Goal: Task Accomplishment & Management: Manage account settings

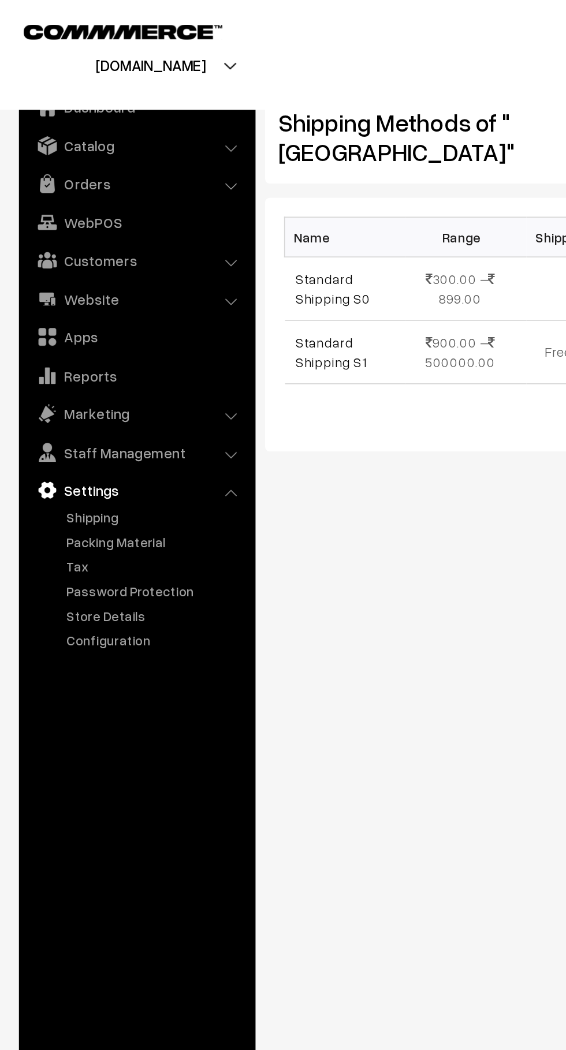
click at [42, 111] on link "Orders" at bounding box center [82, 112] width 137 height 21
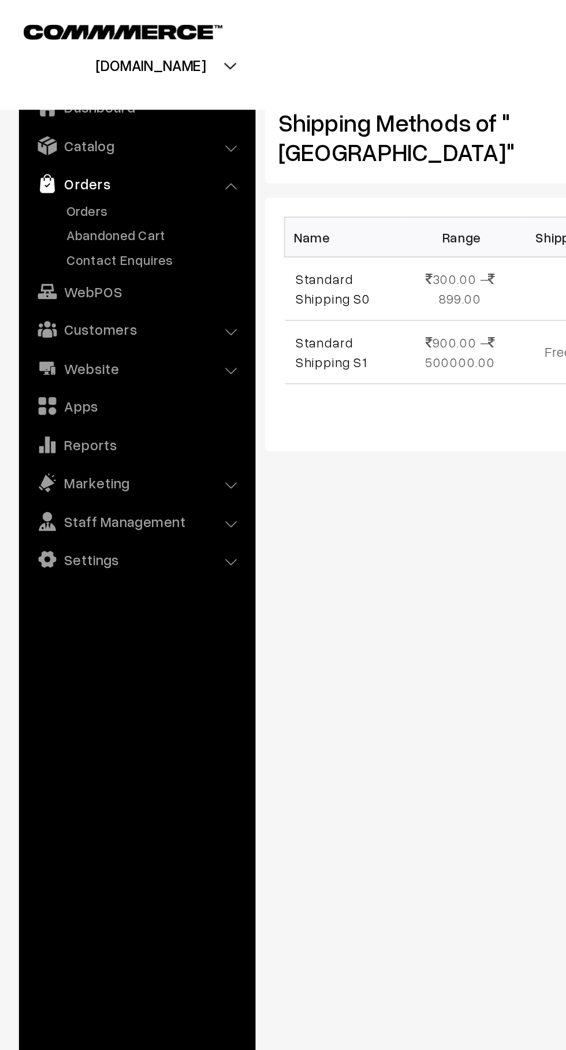
click at [46, 146] on link "Abandoned Cart" at bounding box center [95, 143] width 114 height 12
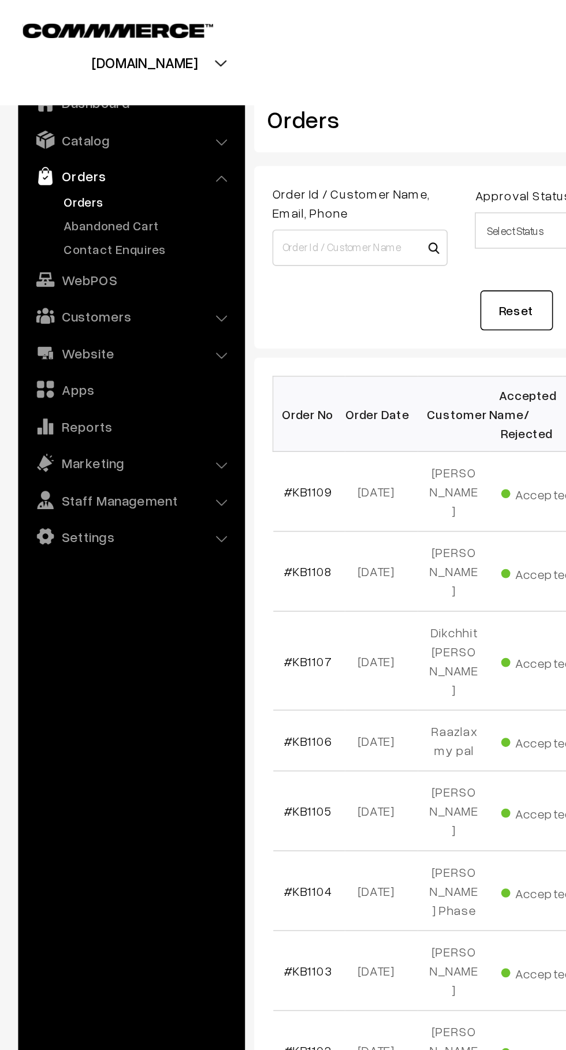
click at [101, 137] on link "Abandoned Cart" at bounding box center [95, 143] width 114 height 12
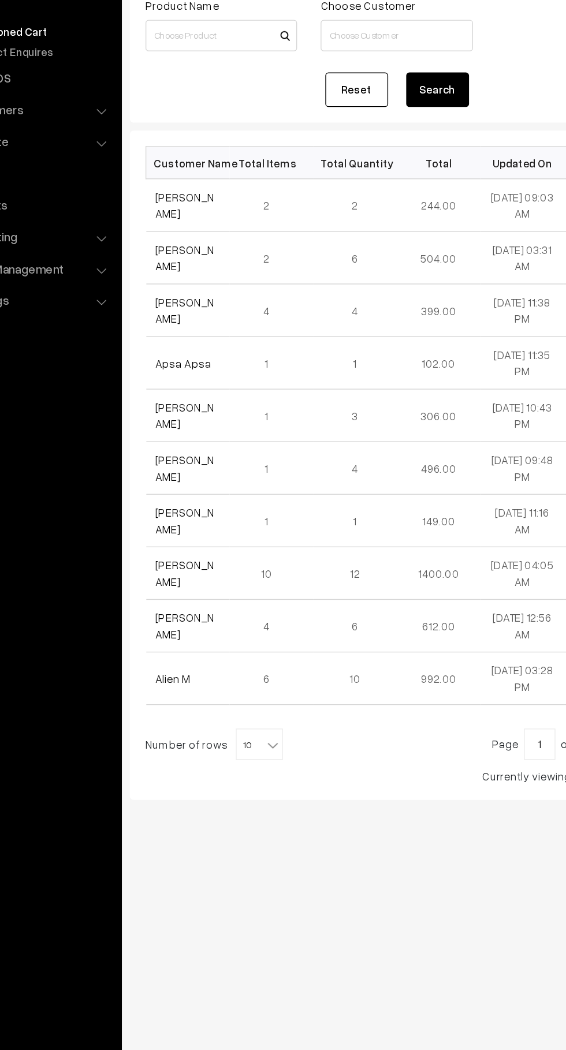
click at [222, 275] on link "[PERSON_NAME]" at bounding box center [202, 271] width 43 height 22
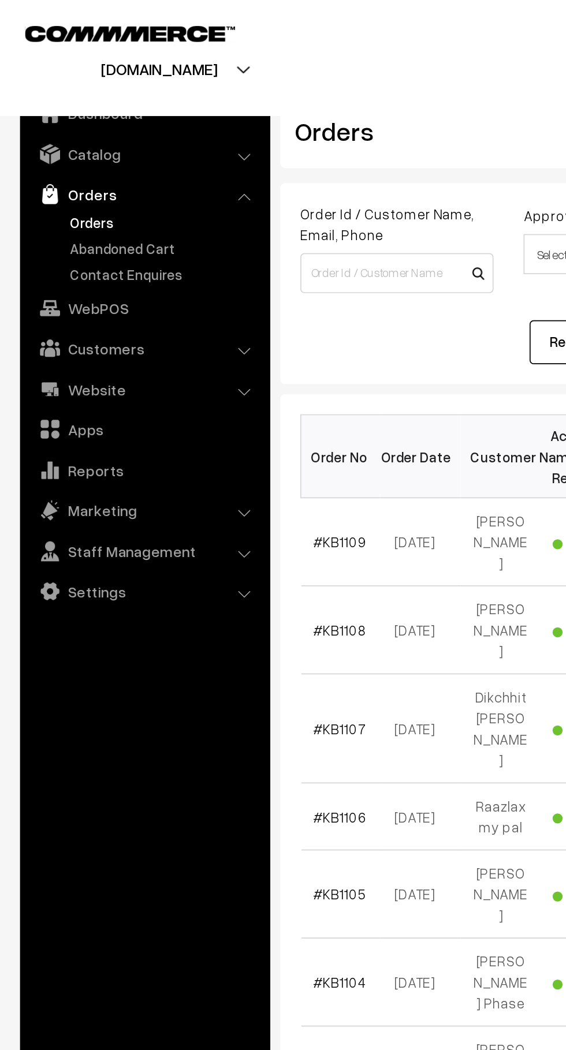
click at [106, 145] on link "Abandoned Cart" at bounding box center [95, 143] width 114 height 12
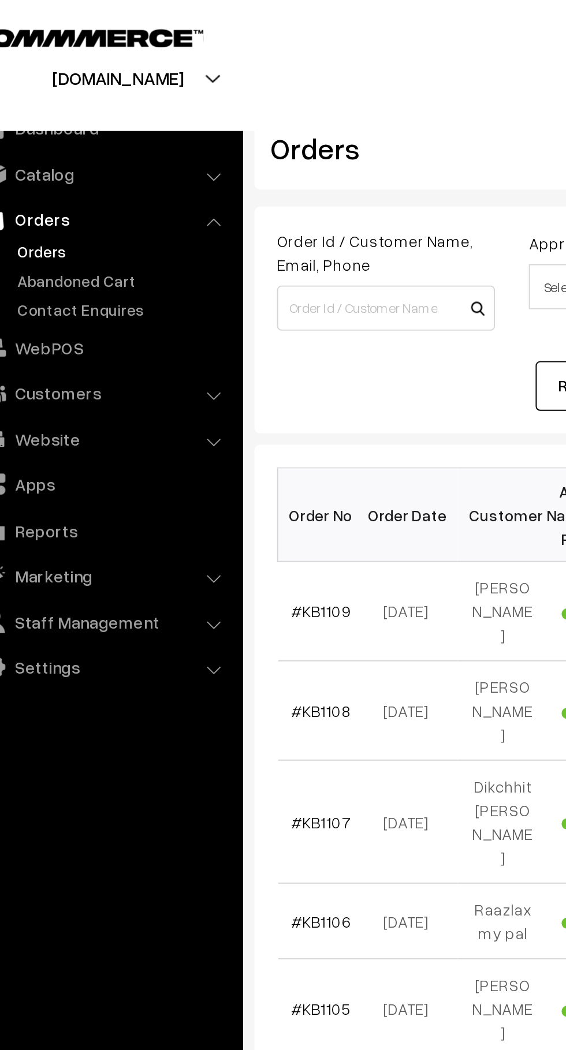
click at [105, 143] on link "Abandoned Cart" at bounding box center [95, 143] width 114 height 12
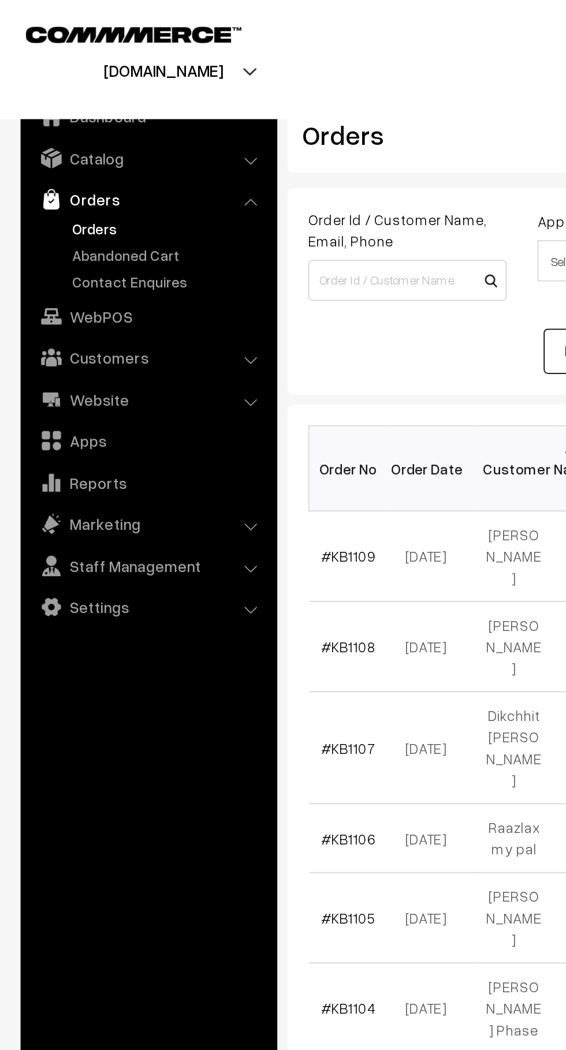
click at [100, 144] on link "Abandoned Cart" at bounding box center [95, 143] width 114 height 12
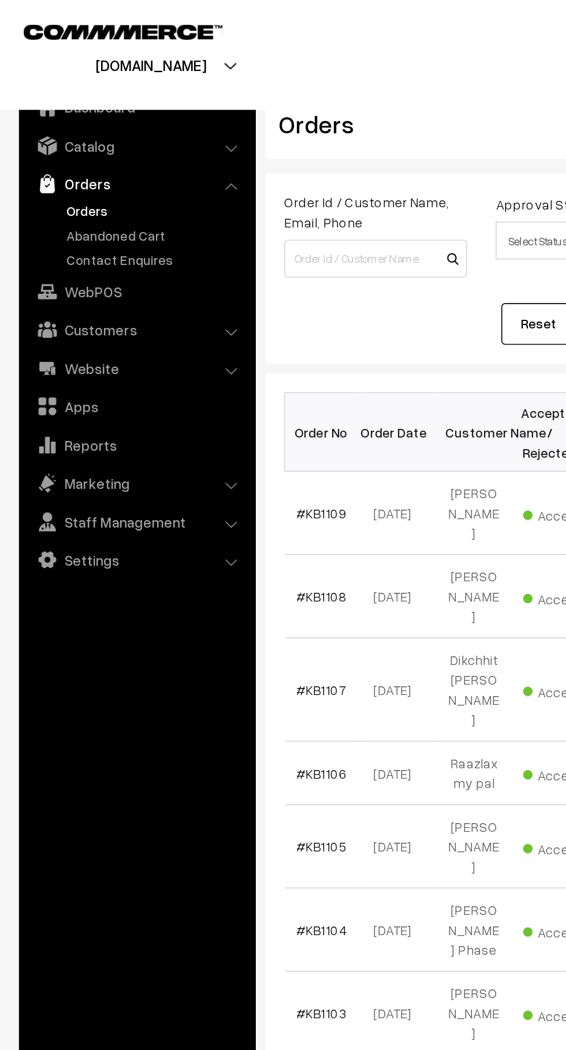
click at [66, 146] on link "Abandoned Cart" at bounding box center [95, 143] width 114 height 12
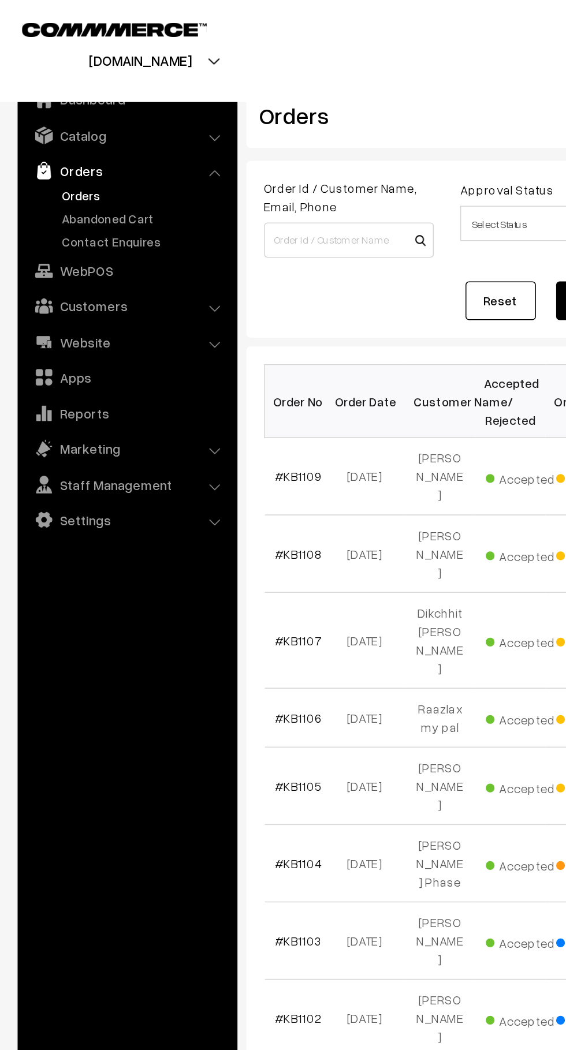
click at [105, 146] on link "Abandoned Cart" at bounding box center [95, 143] width 114 height 12
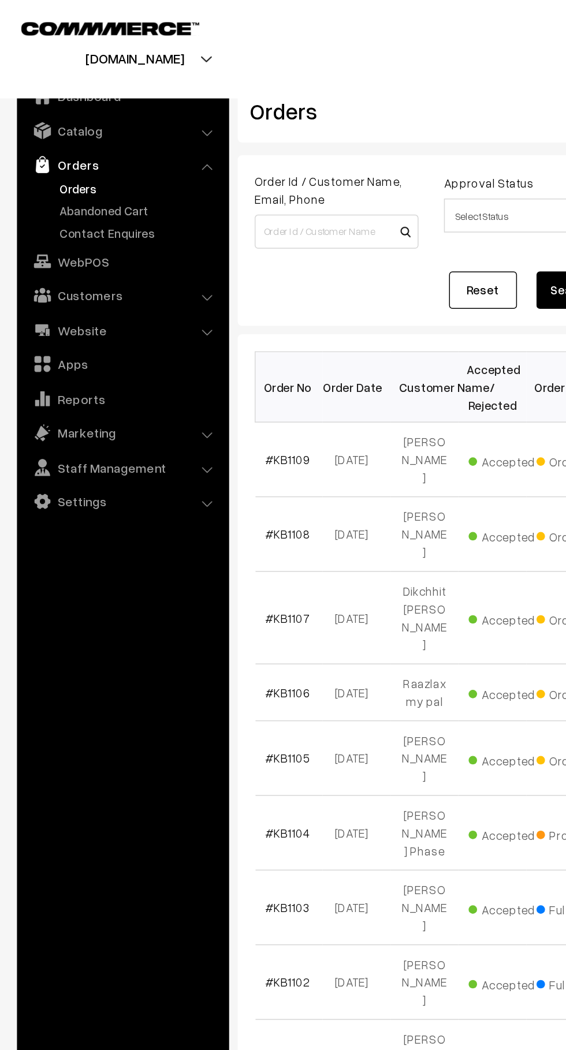
click at [111, 149] on link "Abandoned Cart" at bounding box center [95, 143] width 114 height 12
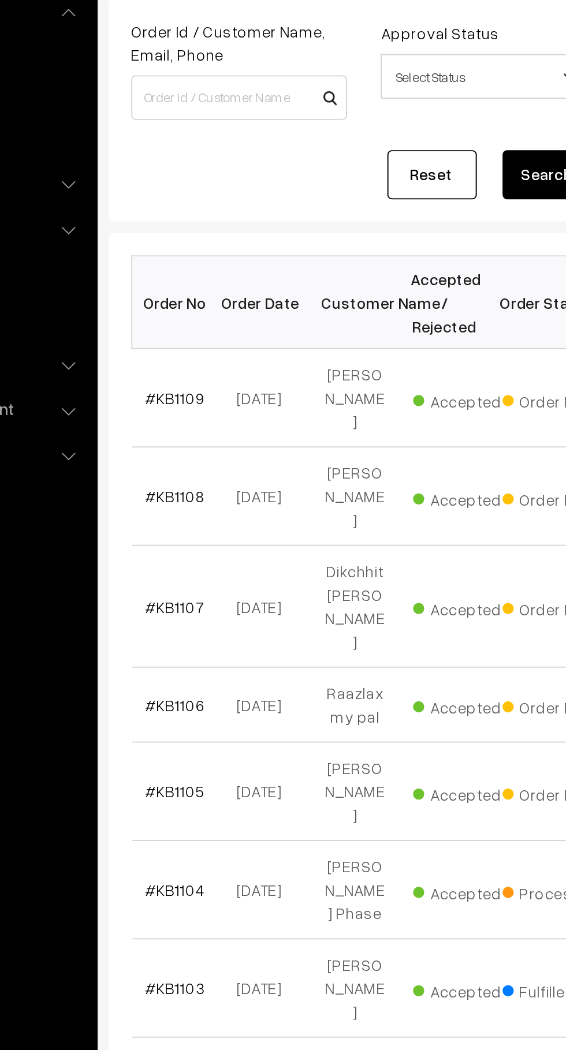
click at [202, 467] on link "#KB1106" at bounding box center [196, 472] width 31 height 10
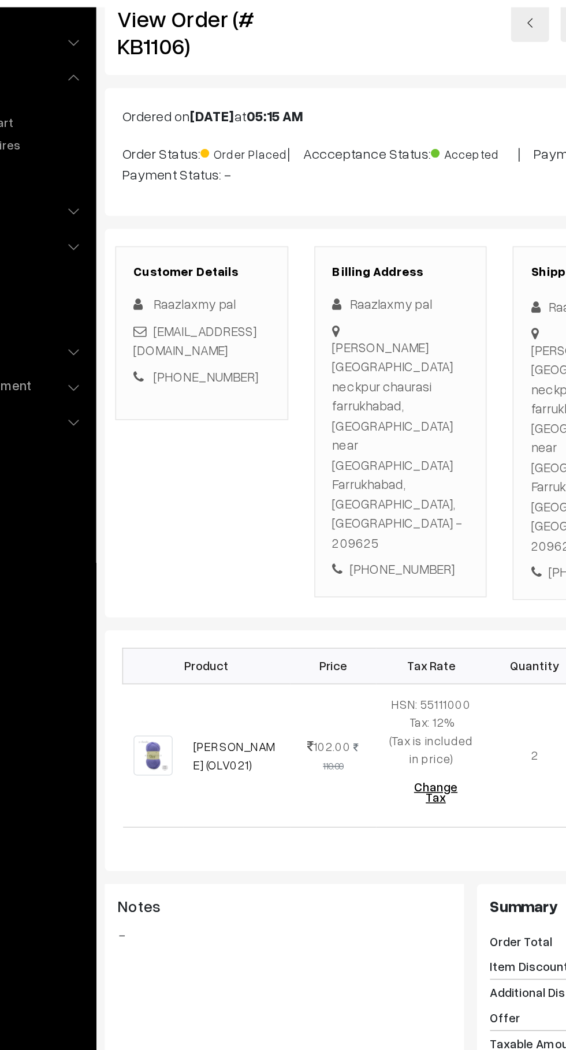
click at [248, 313] on link "+91 7380775338" at bounding box center [229, 312] width 70 height 10
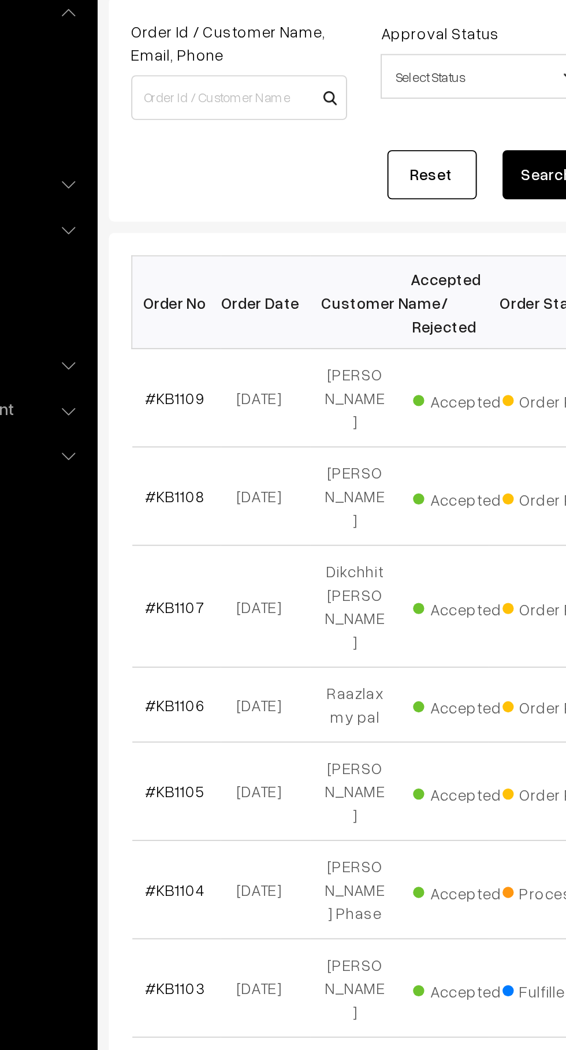
click at [204, 416] on link "#KB1107" at bounding box center [196, 421] width 31 height 10
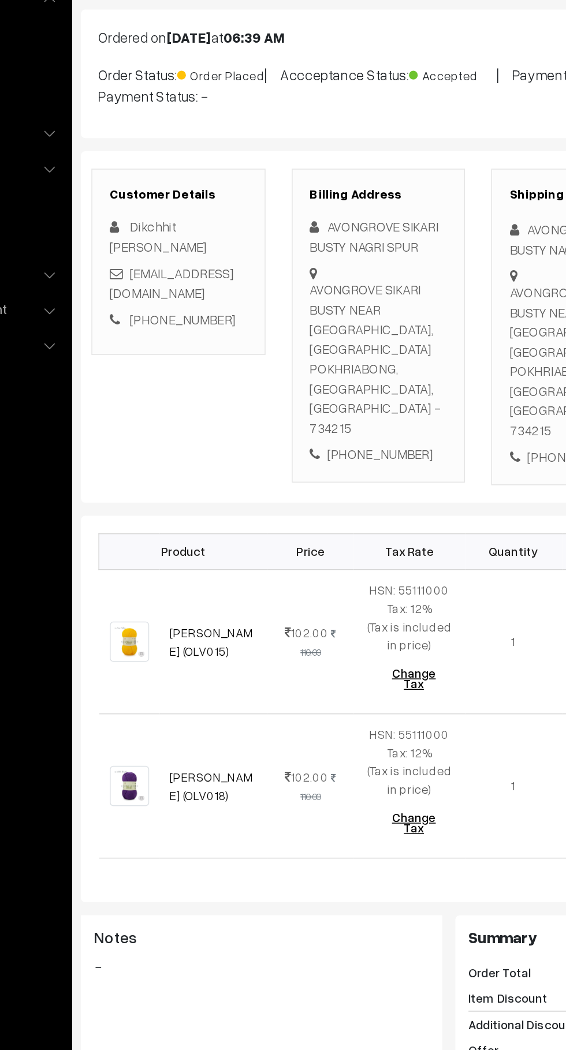
scroll to position [122, 0]
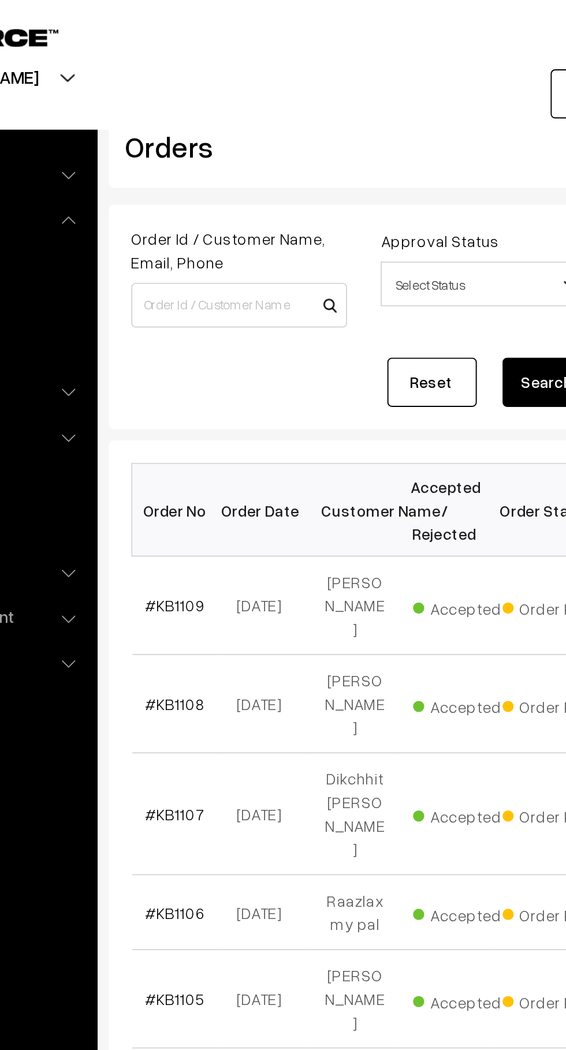
click at [201, 359] on link "#KB1108" at bounding box center [196, 364] width 31 height 10
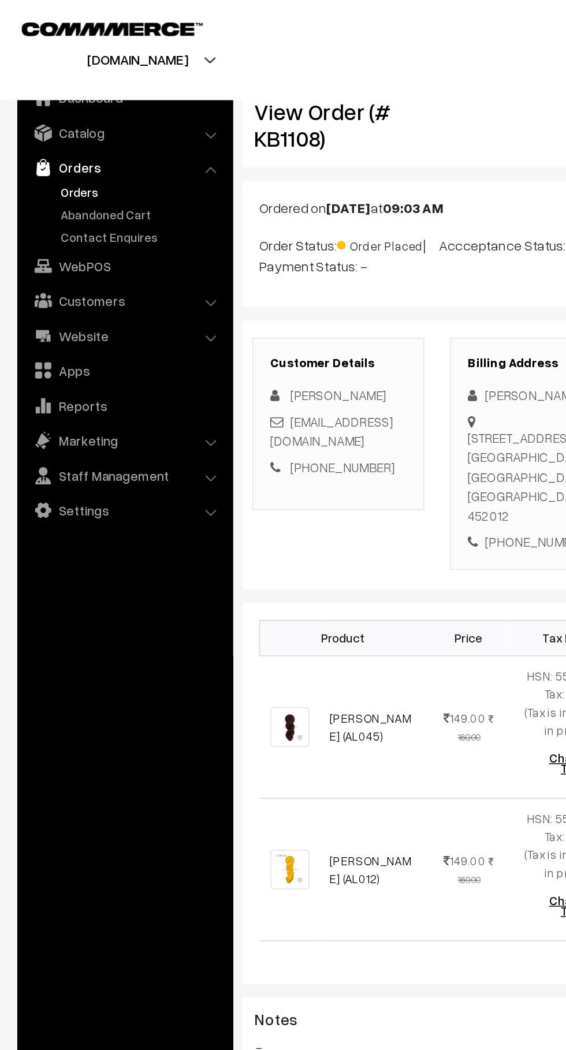
click at [99, 137] on link "Abandoned Cart" at bounding box center [95, 143] width 114 height 12
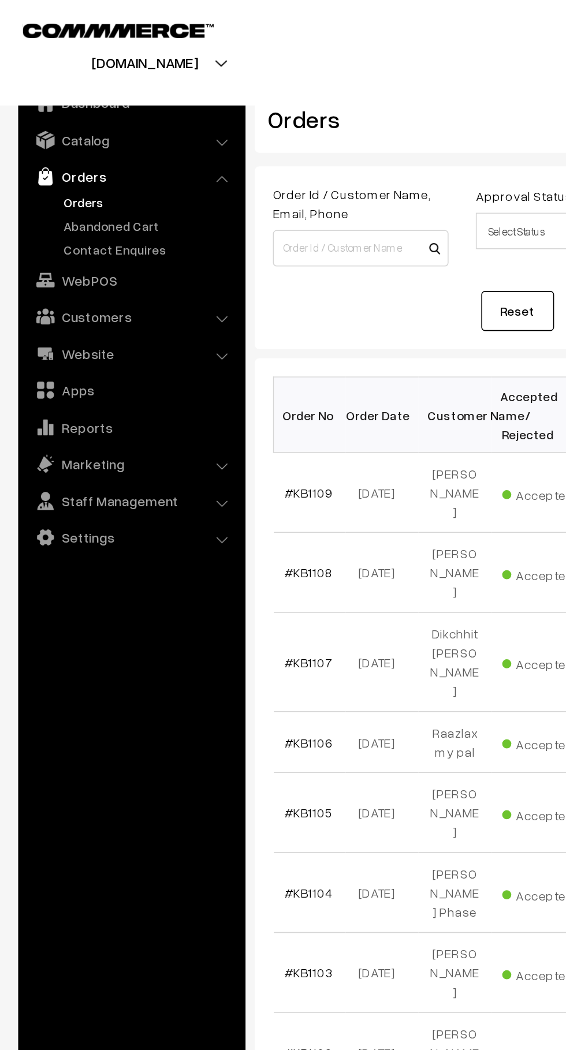
click at [38, 143] on link "Abandoned Cart" at bounding box center [95, 143] width 114 height 12
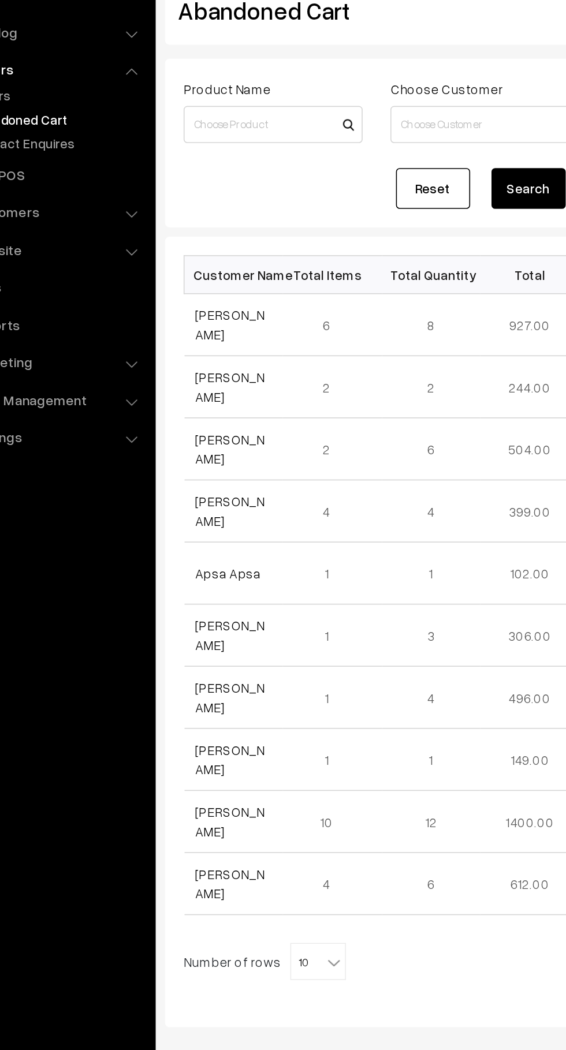
click at [184, 278] on link "[PERSON_NAME]" at bounding box center [202, 271] width 43 height 22
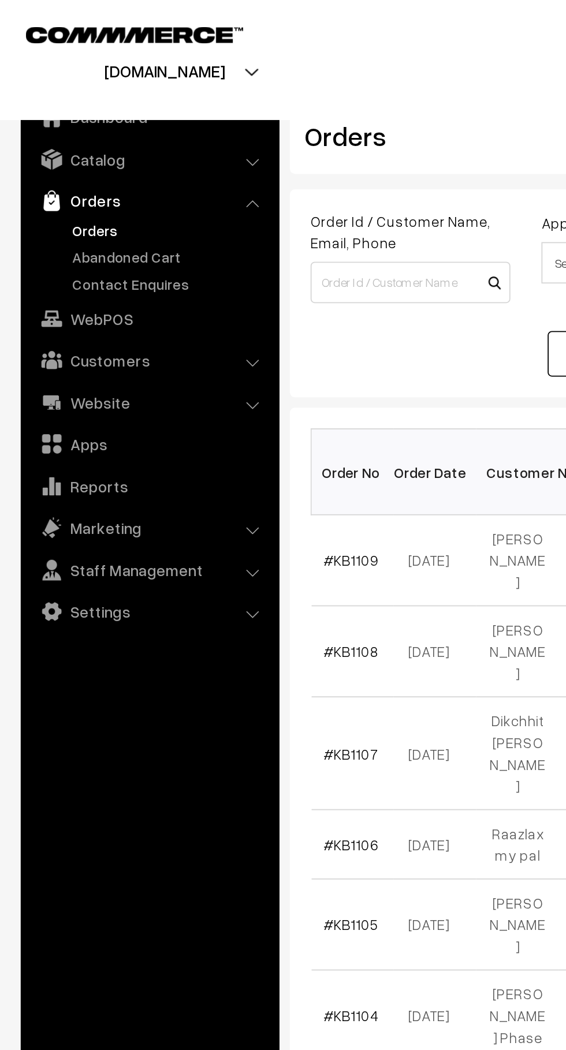
click at [95, 146] on link "Abandoned Cart" at bounding box center [95, 143] width 114 height 12
